Goal: Information Seeking & Learning: Learn about a topic

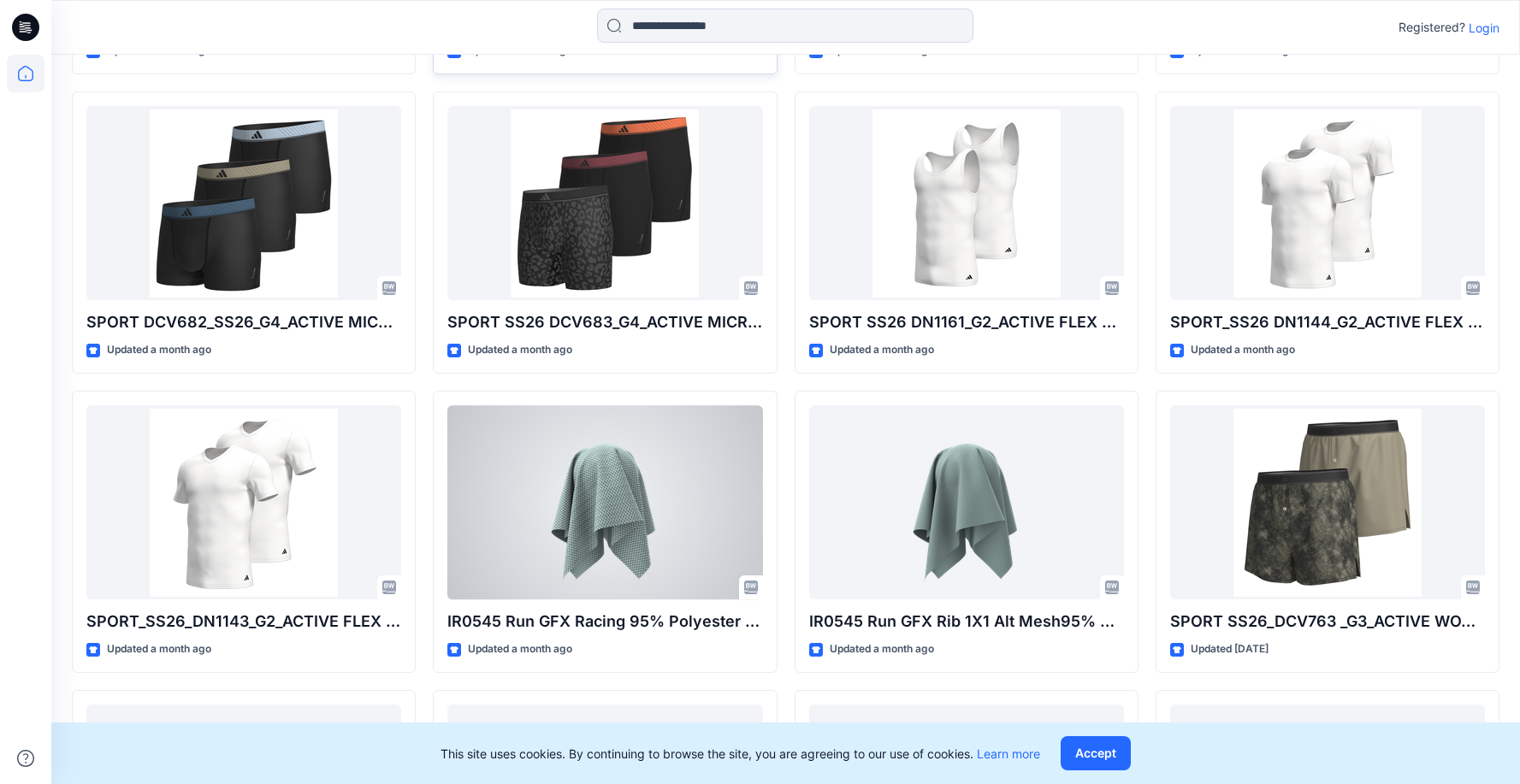
scroll to position [5034, 0]
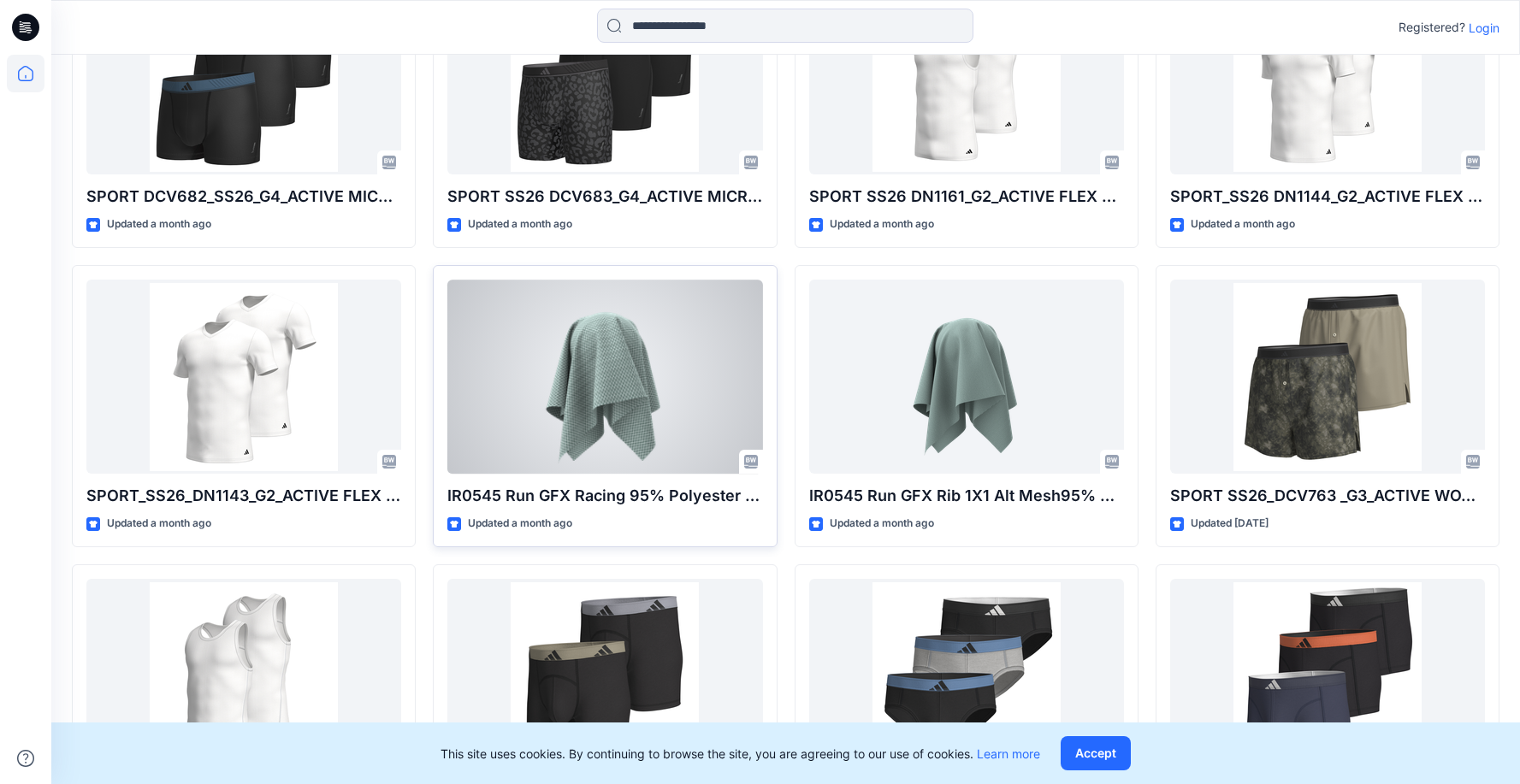
click at [635, 383] on div at bounding box center [604, 376] width 314 height 194
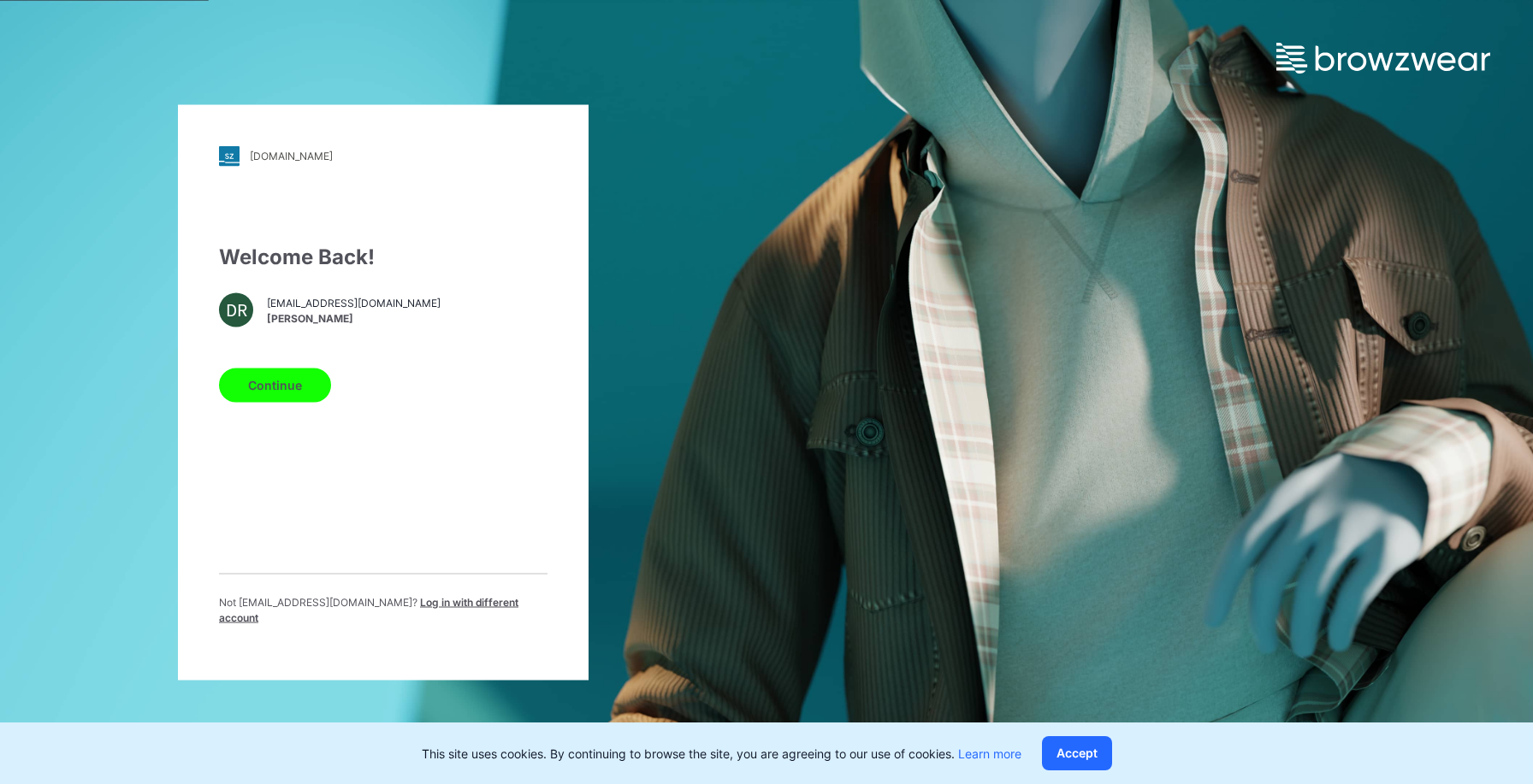
click at [291, 399] on button "Continue" at bounding box center [275, 384] width 112 height 34
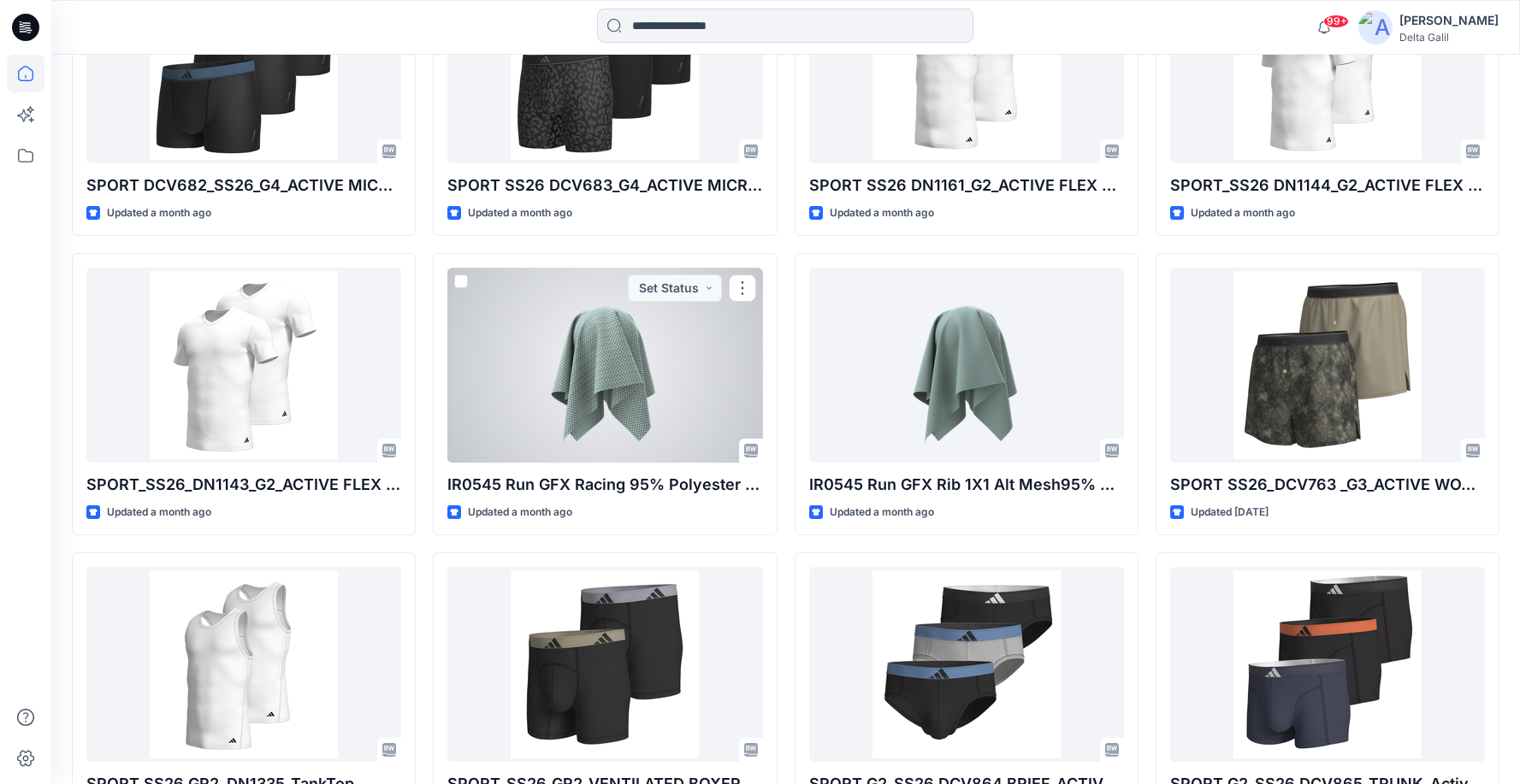
scroll to position [5160, 0]
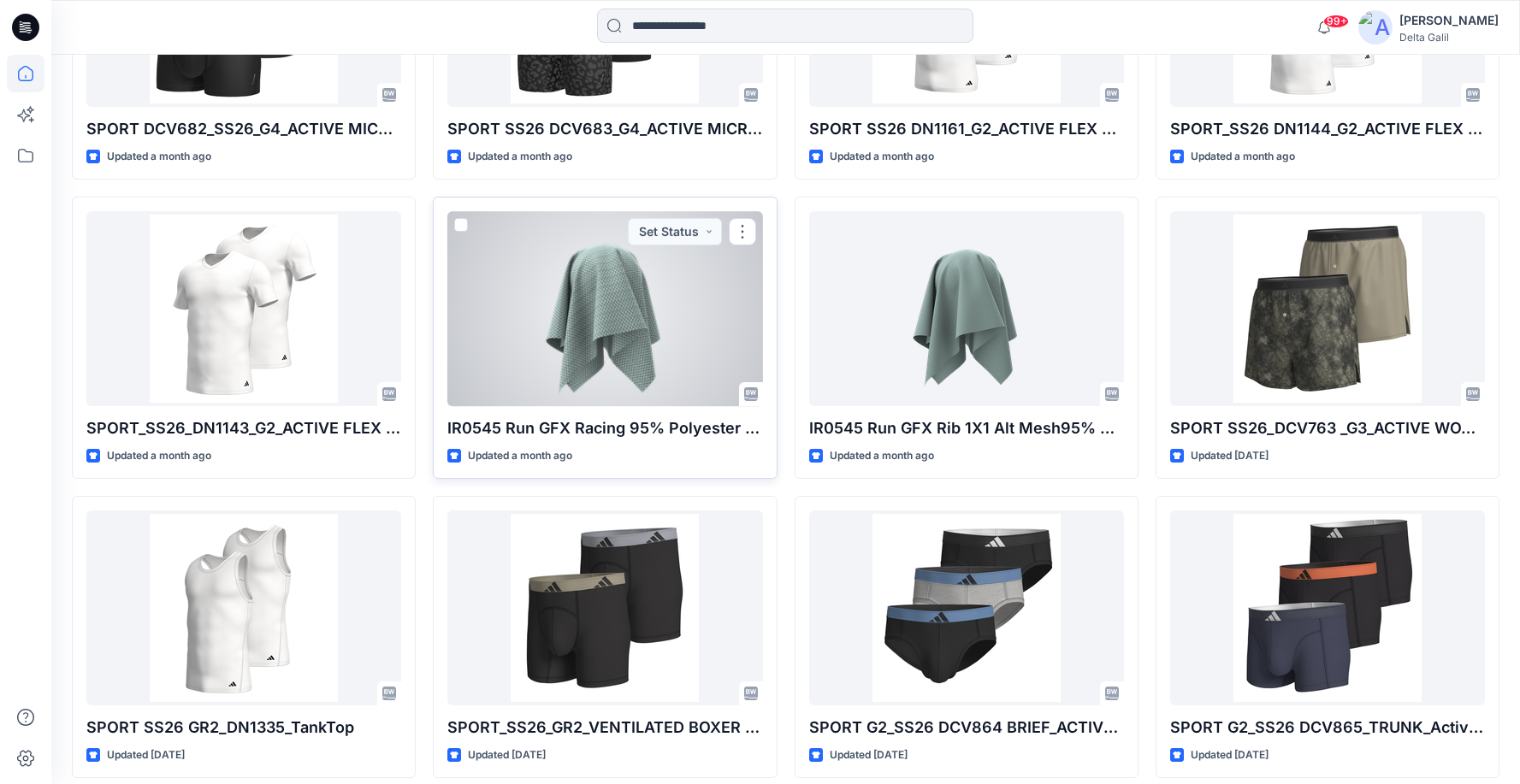
click at [647, 339] on div at bounding box center [604, 308] width 314 height 194
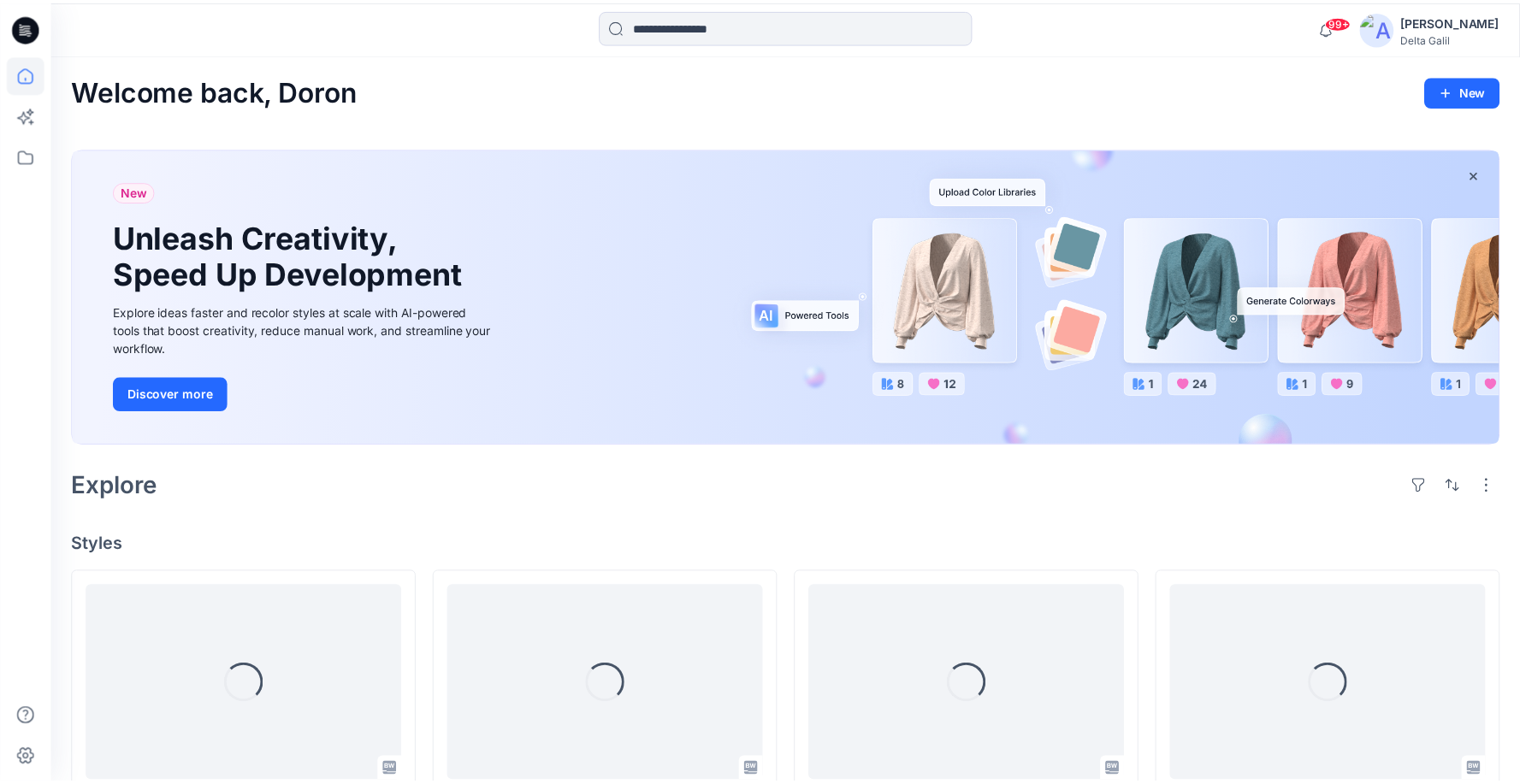
scroll to position [5160, 0]
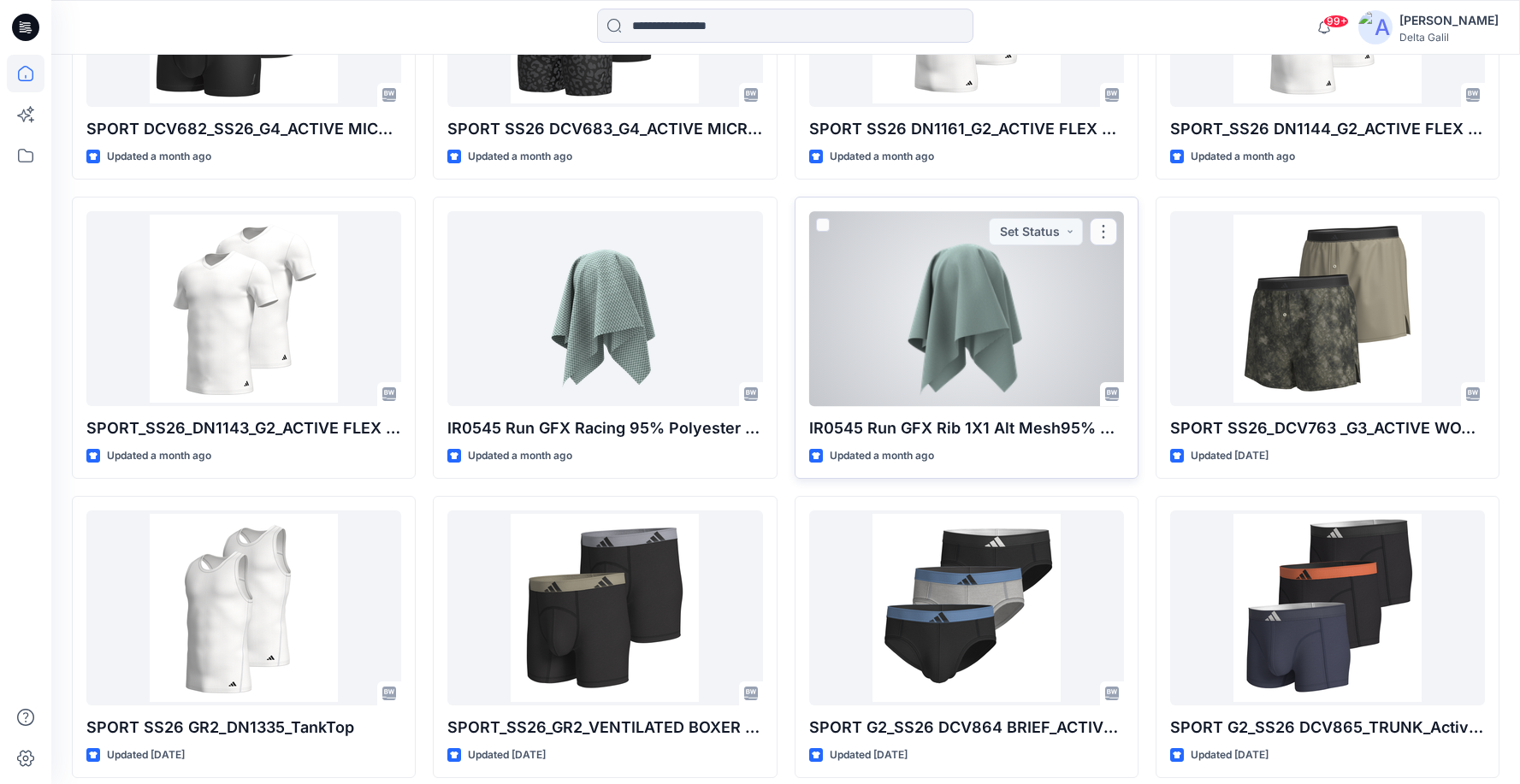
click at [976, 355] on div at bounding box center [967, 308] width 314 height 194
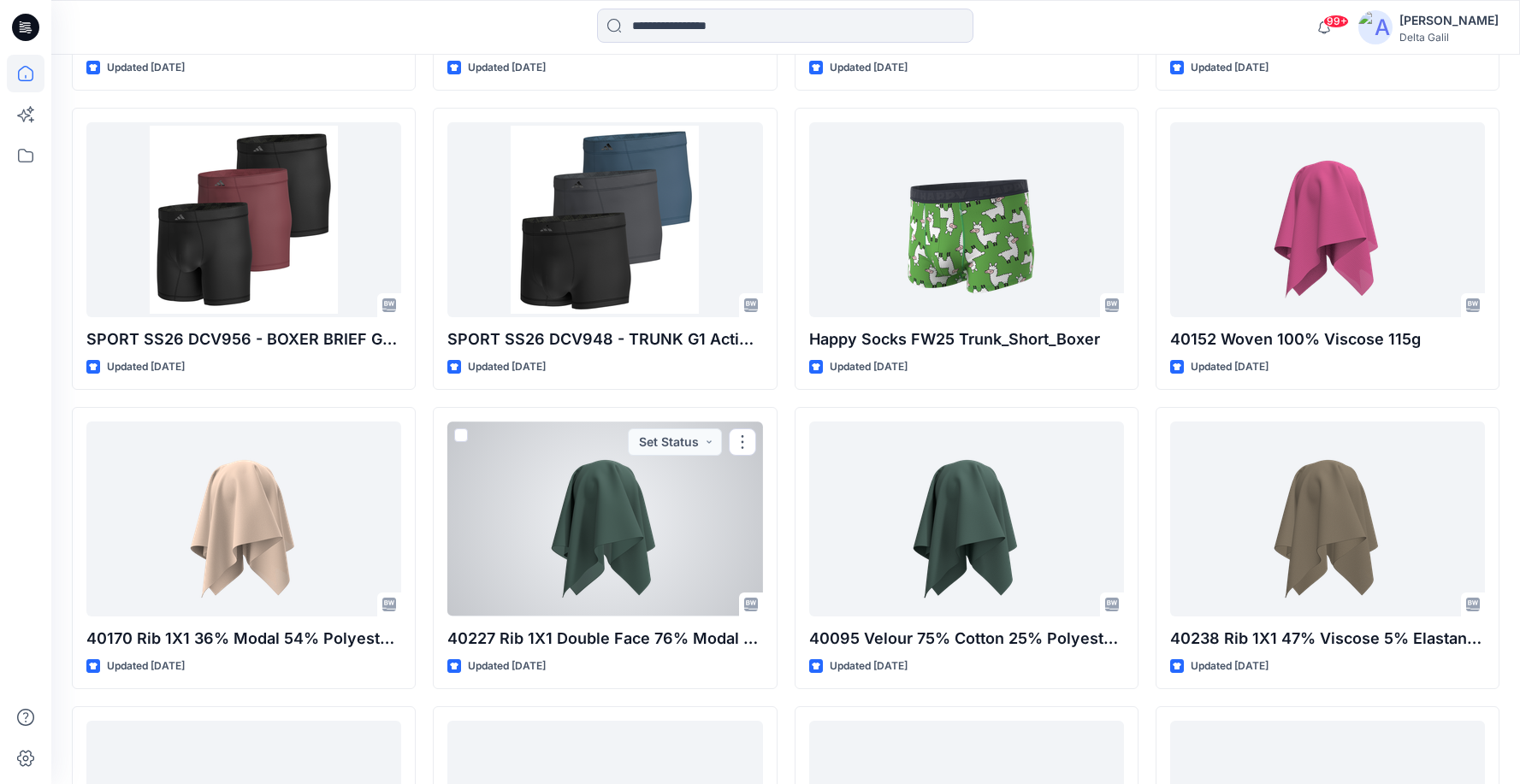
scroll to position [6904, 0]
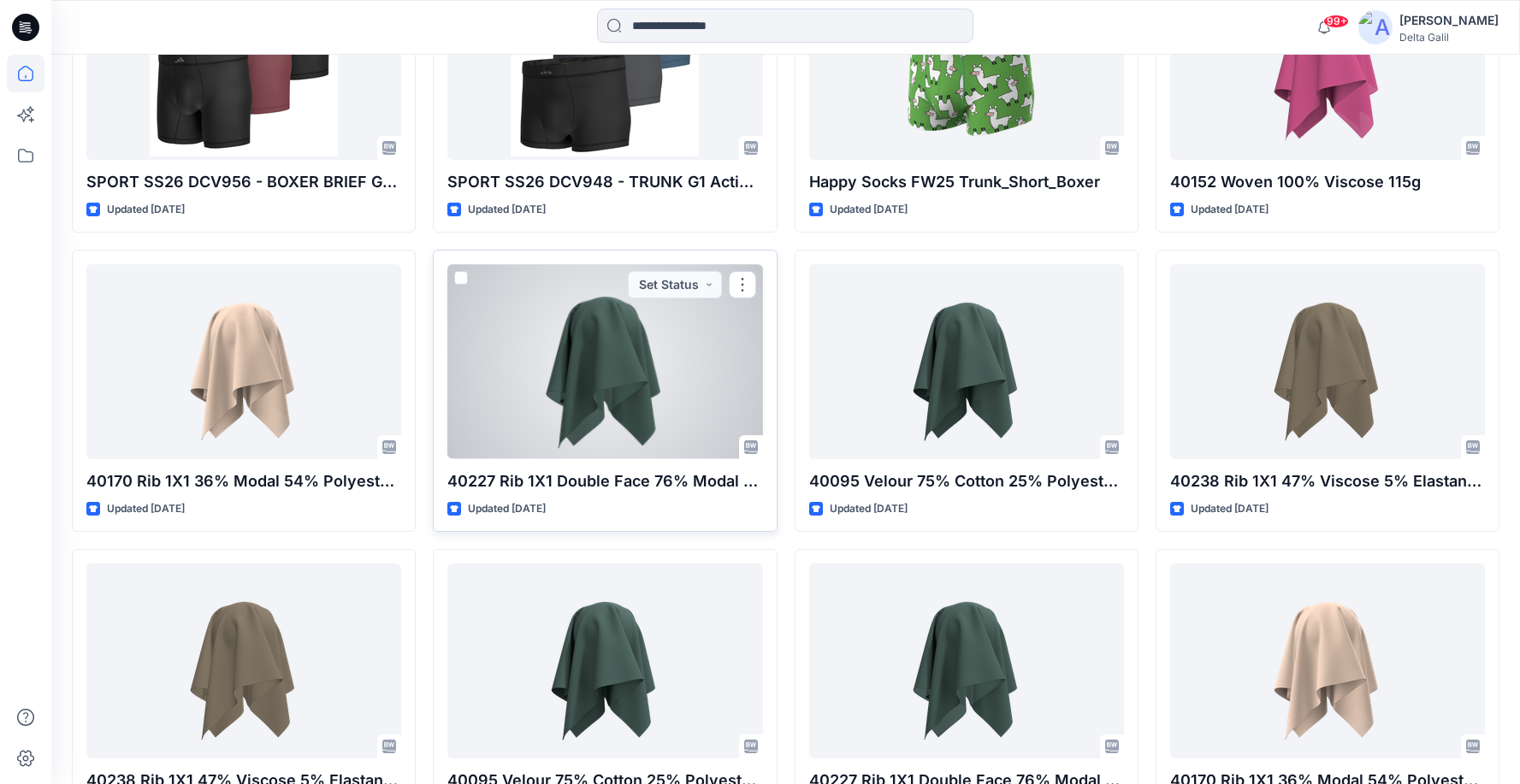
click at [632, 359] on div at bounding box center [604, 361] width 314 height 194
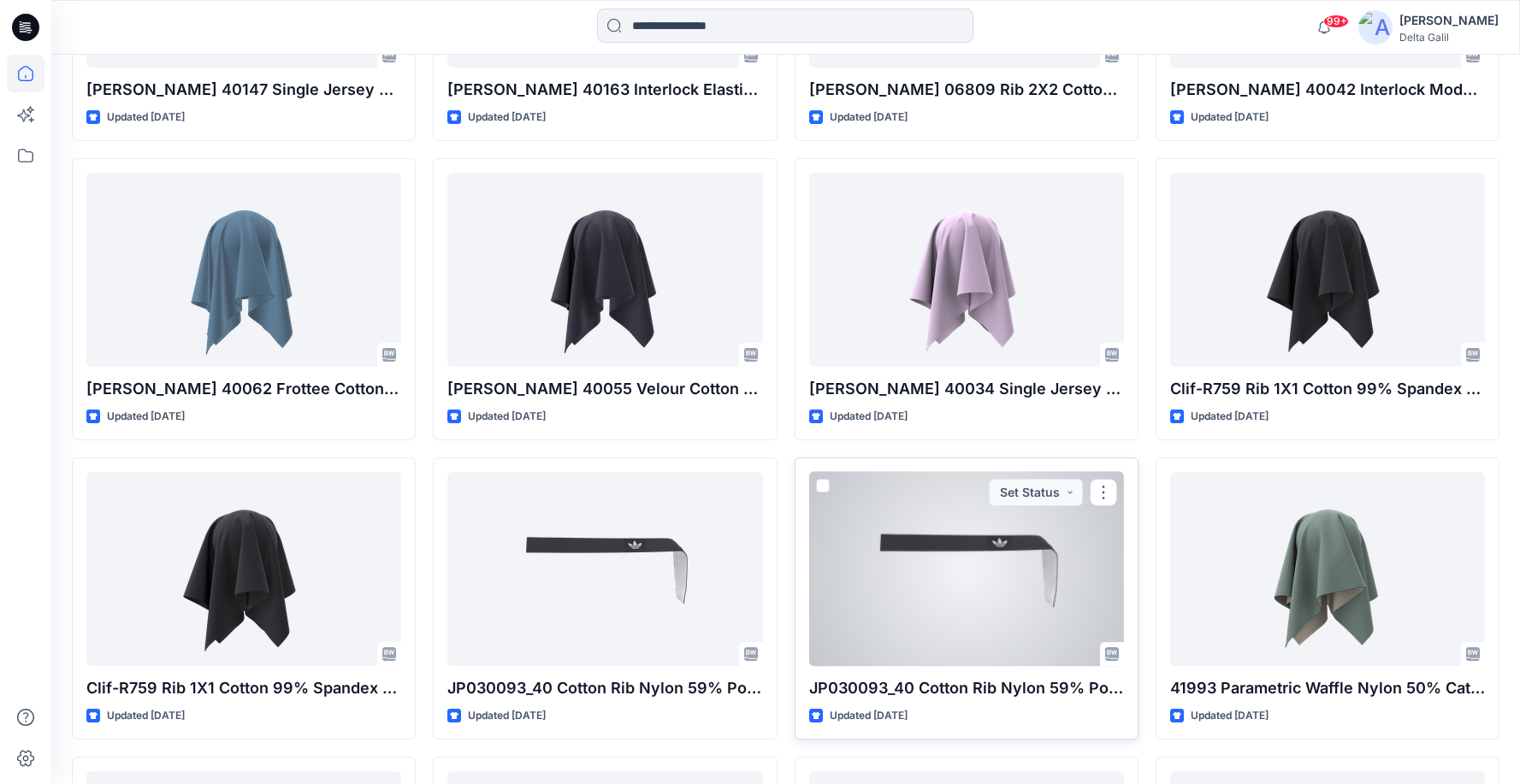
scroll to position [13591, 0]
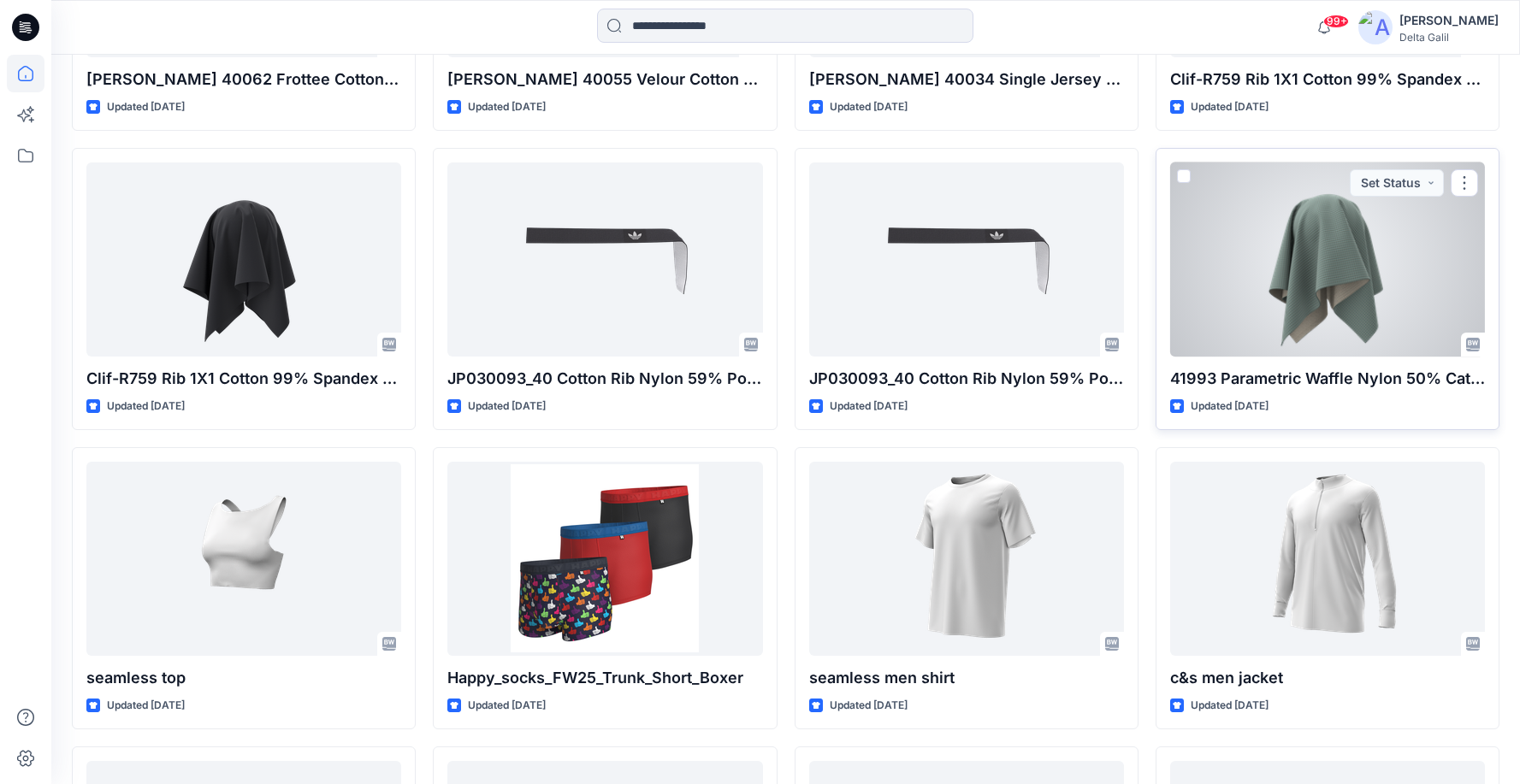
click at [1282, 267] on div at bounding box center [1328, 259] width 314 height 194
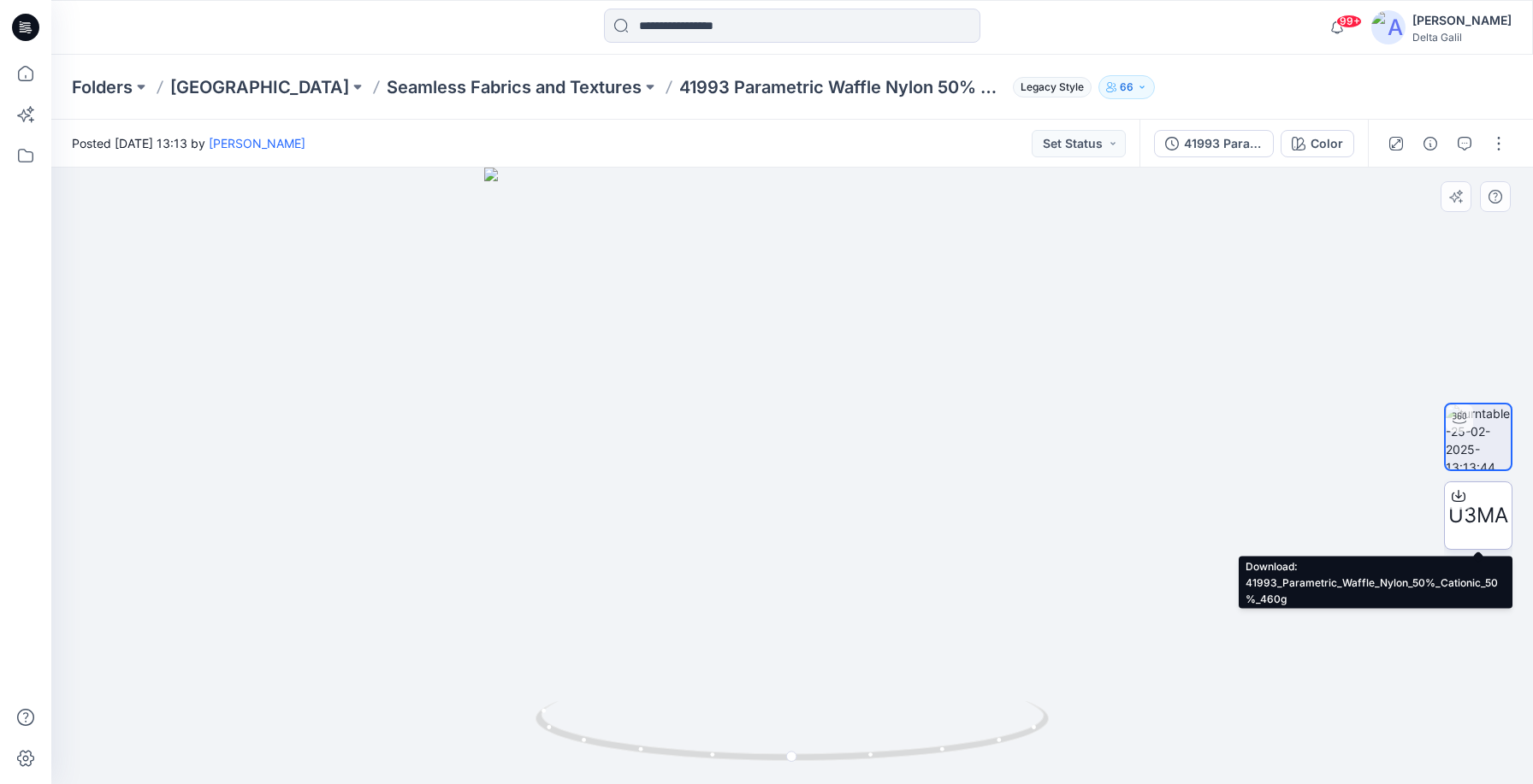
click at [1489, 520] on span "U3MA" at bounding box center [1477, 515] width 60 height 31
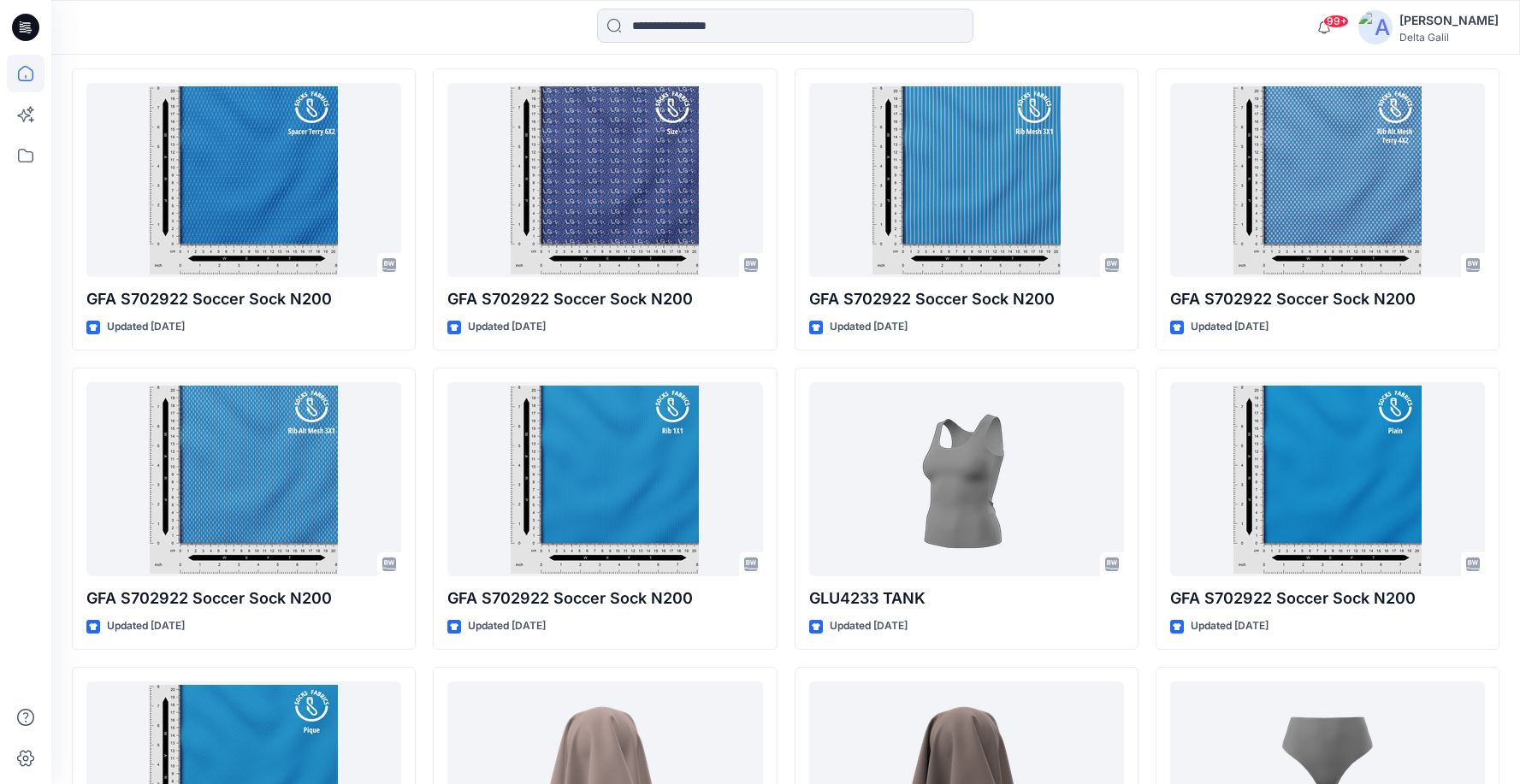
scroll to position [10342, 0]
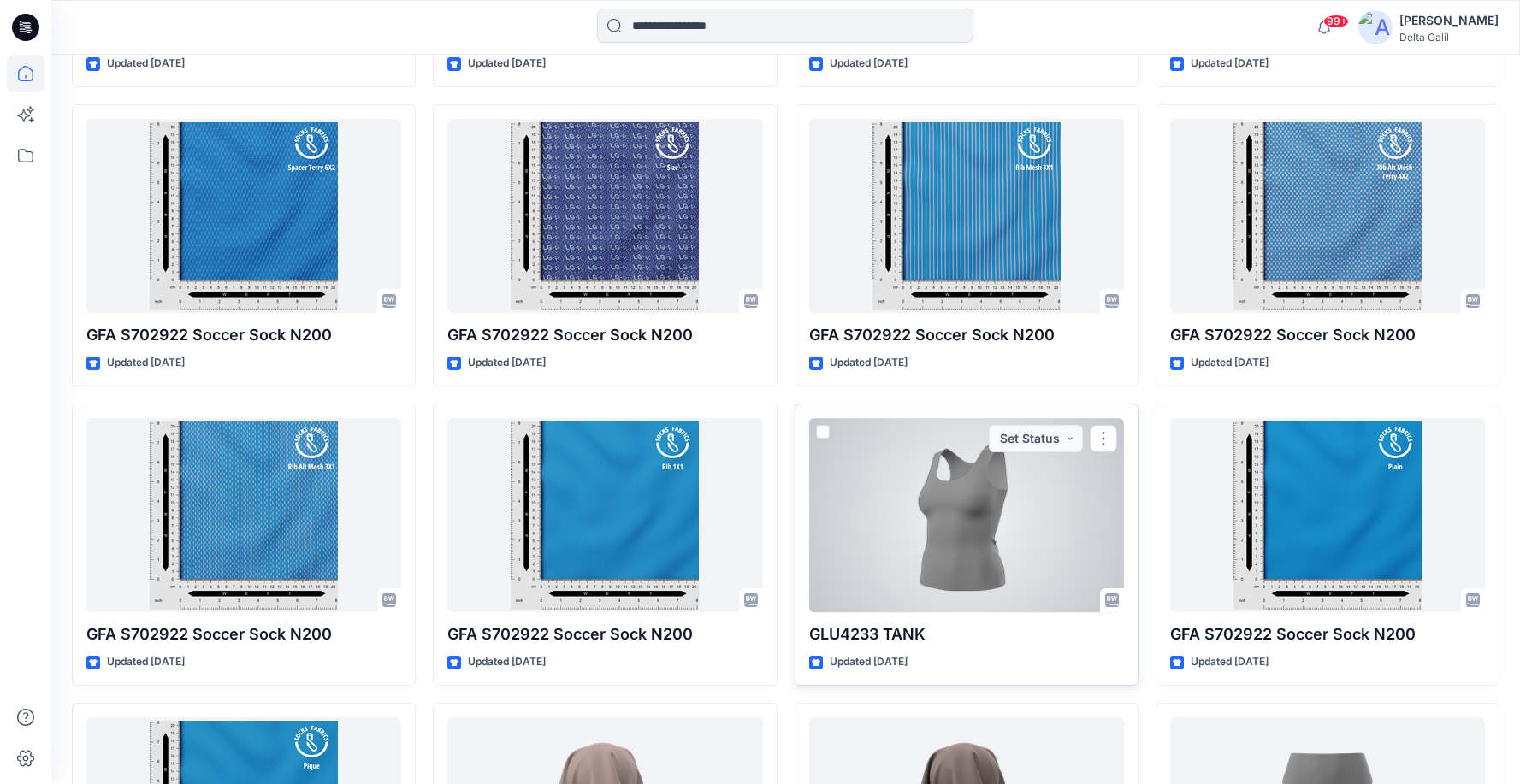
click at [992, 518] on div at bounding box center [967, 515] width 314 height 194
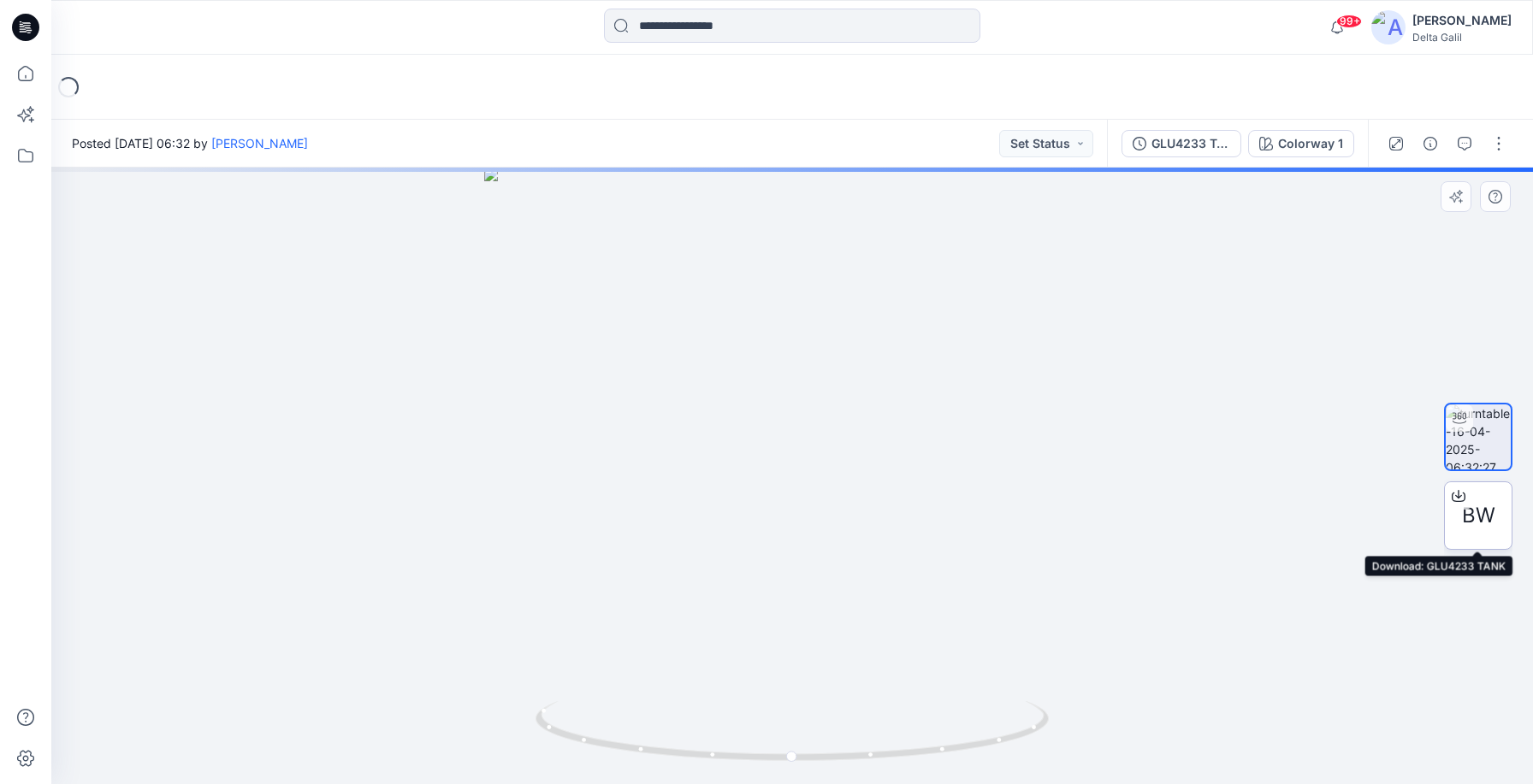
click at [1482, 524] on span "BW" at bounding box center [1478, 515] width 33 height 31
